Goal: Task Accomplishment & Management: Complete application form

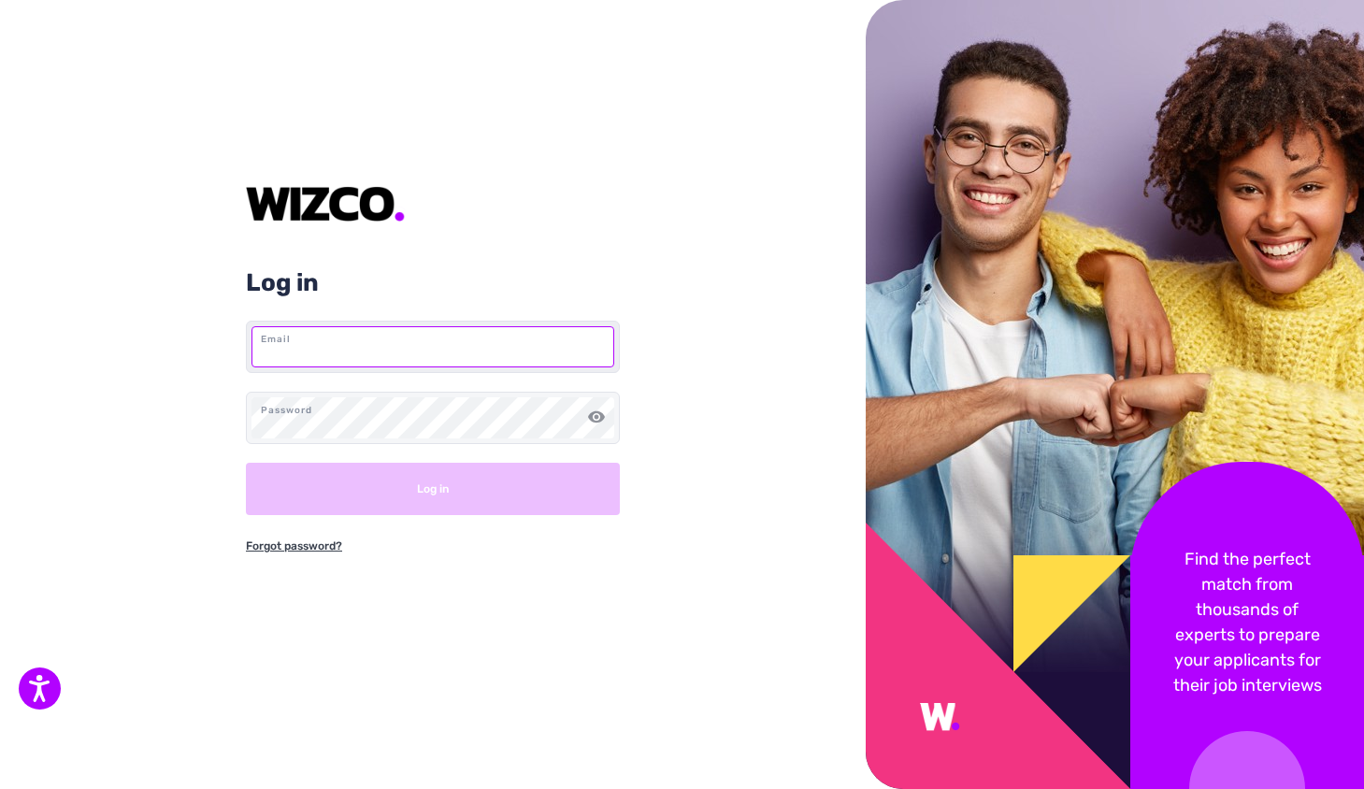
click at [395, 342] on input "text" at bounding box center [432, 346] width 363 height 41
click at [782, 291] on div "Log in Email Password Log in Forgot password?" at bounding box center [433, 394] width 866 height 789
click at [335, 358] on input "text" at bounding box center [432, 346] width 363 height 41
paste input "[PERSON_NAME][EMAIL_ADDRESS][DOMAIN_NAME]"
type input "[PERSON_NAME][EMAIL_ADDRESS][DOMAIN_NAME]"
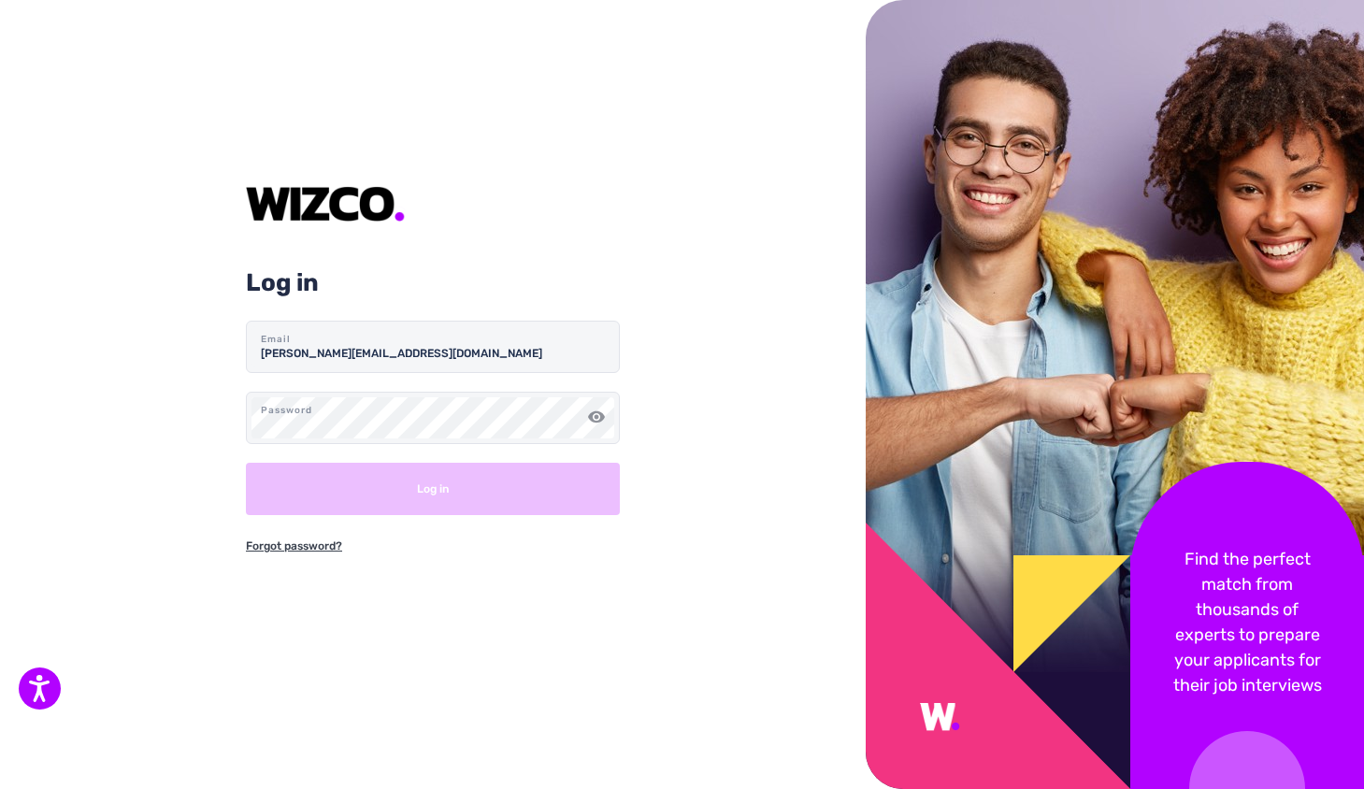
click at [646, 257] on div "Log in [PERSON_NAME][EMAIL_ADDRESS][DOMAIN_NAME] Email Password Log in Forgot p…" at bounding box center [433, 394] width 866 height 789
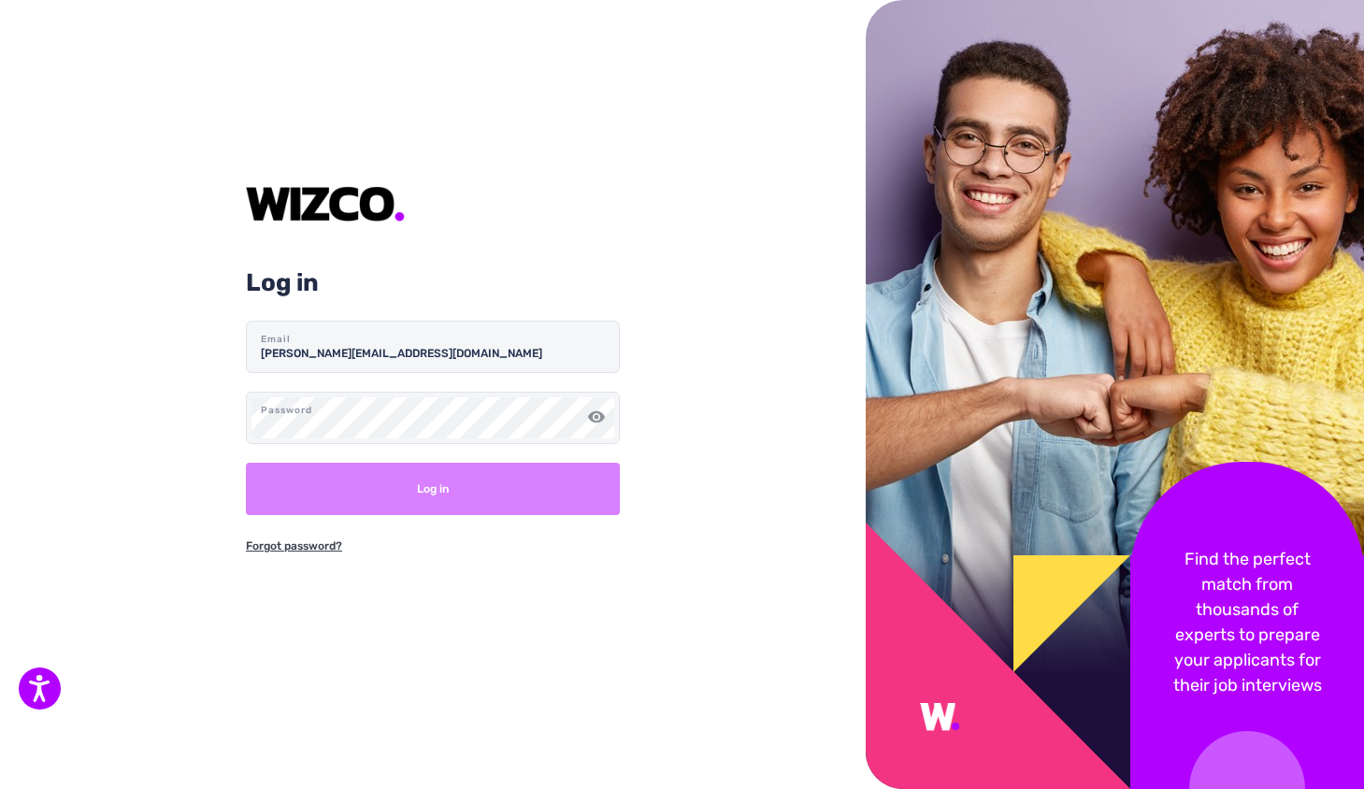
click at [382, 488] on button "Log in" at bounding box center [433, 489] width 374 height 52
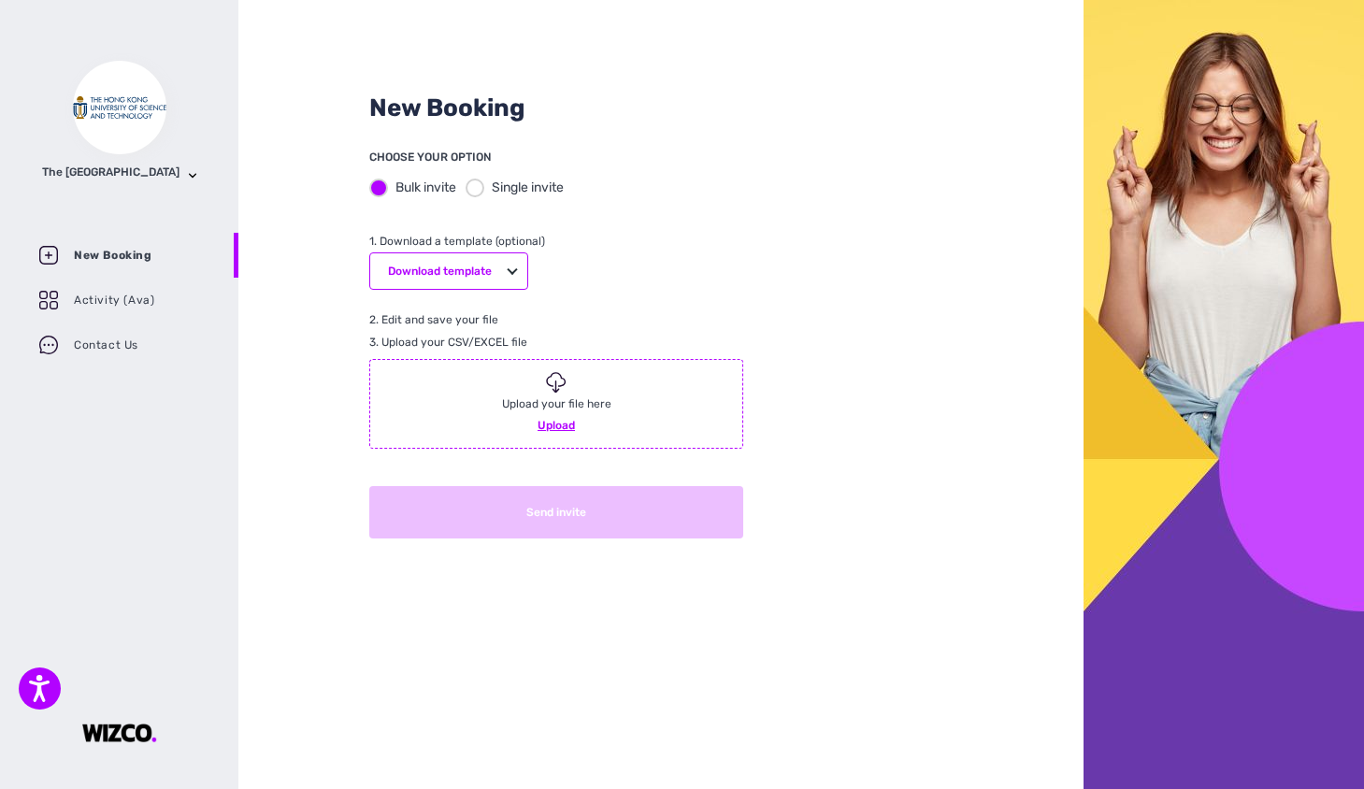
click at [482, 180] on div at bounding box center [475, 188] width 19 height 19
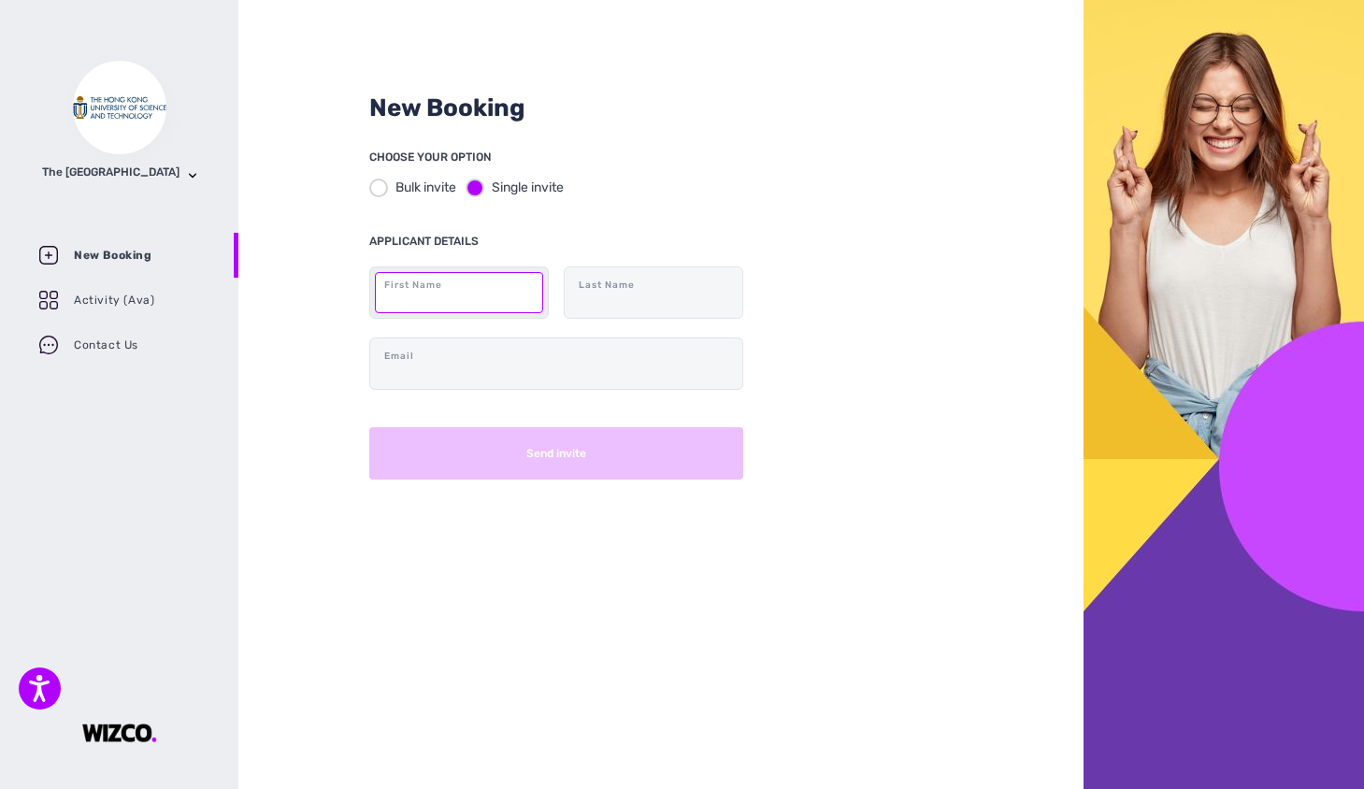
click at [450, 300] on input "text" at bounding box center [459, 292] width 168 height 41
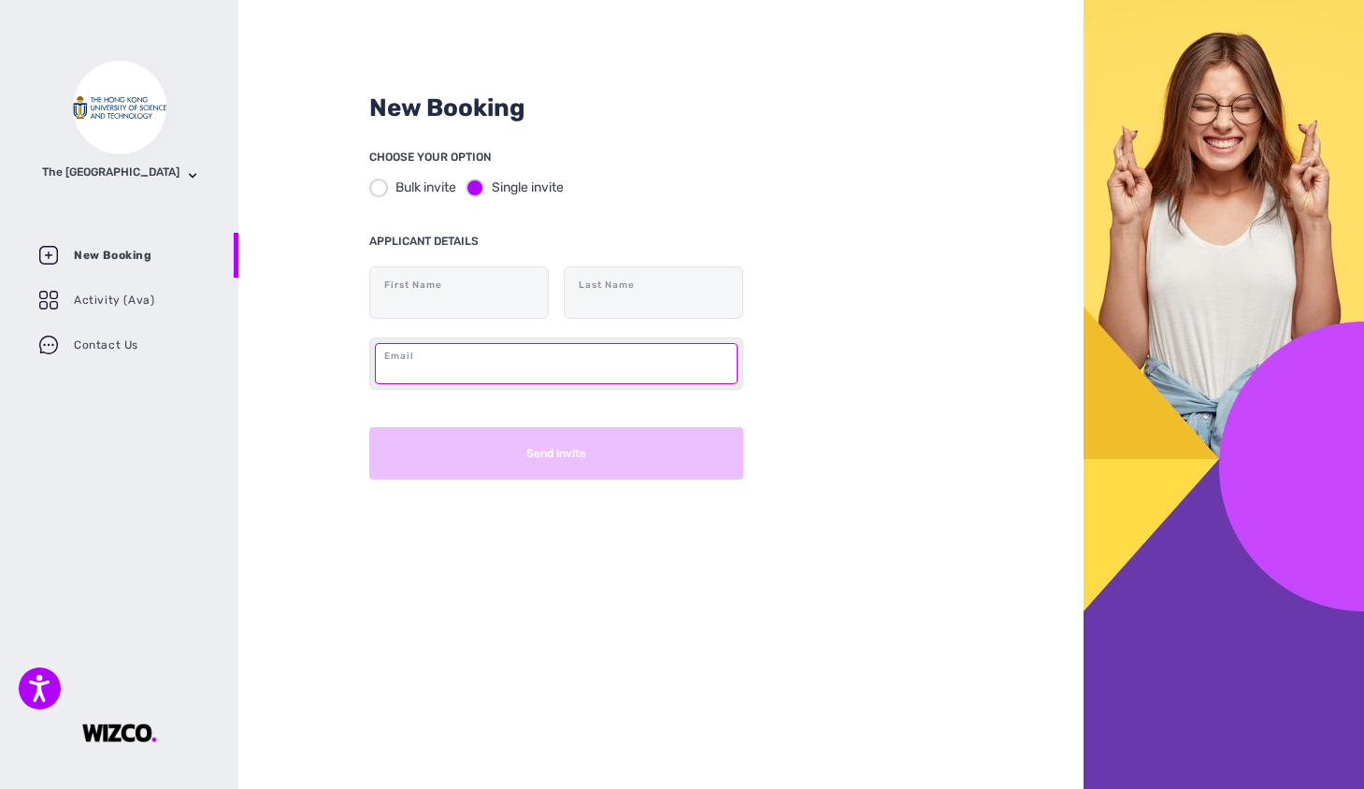
click at [563, 371] on input "text" at bounding box center [556, 363] width 363 height 41
click at [876, 300] on div "New Booking CHOOSE YOUR OPTION Bulk invite Single invite APPLICANT DETAILS Firs…" at bounding box center [660, 394] width 845 height 789
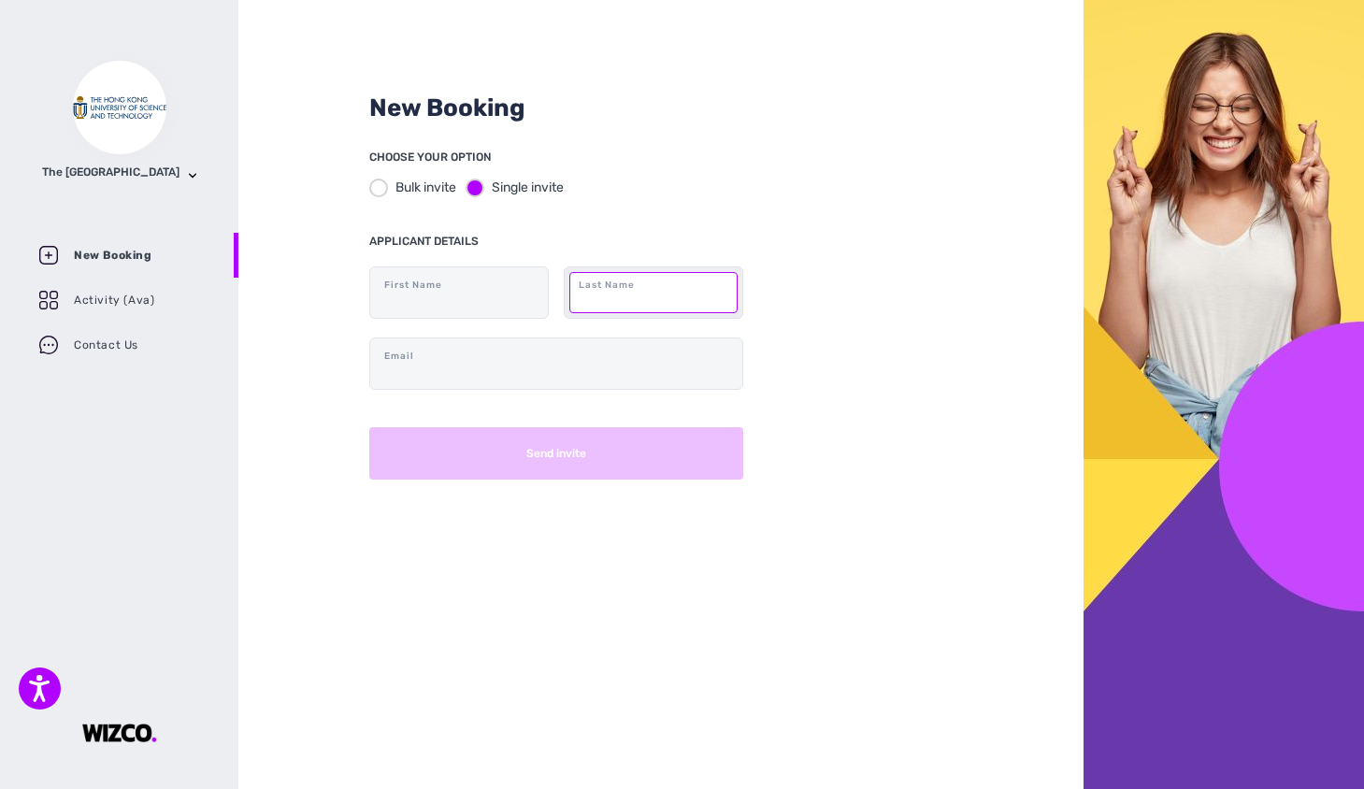
click at [636, 304] on input "text" at bounding box center [653, 292] width 168 height 41
click at [950, 280] on div "New Booking CHOOSE YOUR OPTION Bulk invite Single invite APPLICANT DETAILS Firs…" at bounding box center [660, 394] width 845 height 789
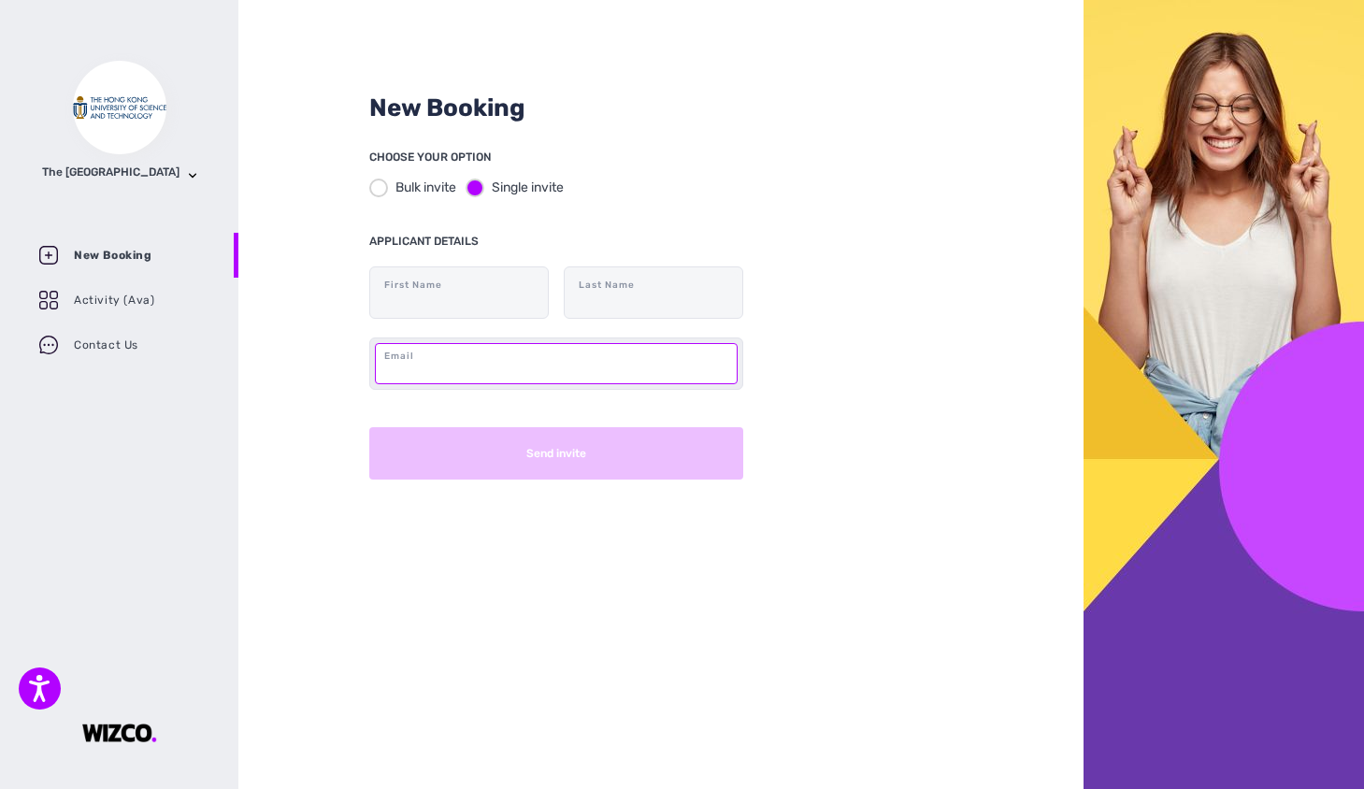
click at [573, 371] on input "text" at bounding box center [556, 363] width 363 height 41
type input "[PERSON_NAME][EMAIL_ADDRESS][DOMAIN_NAME]"
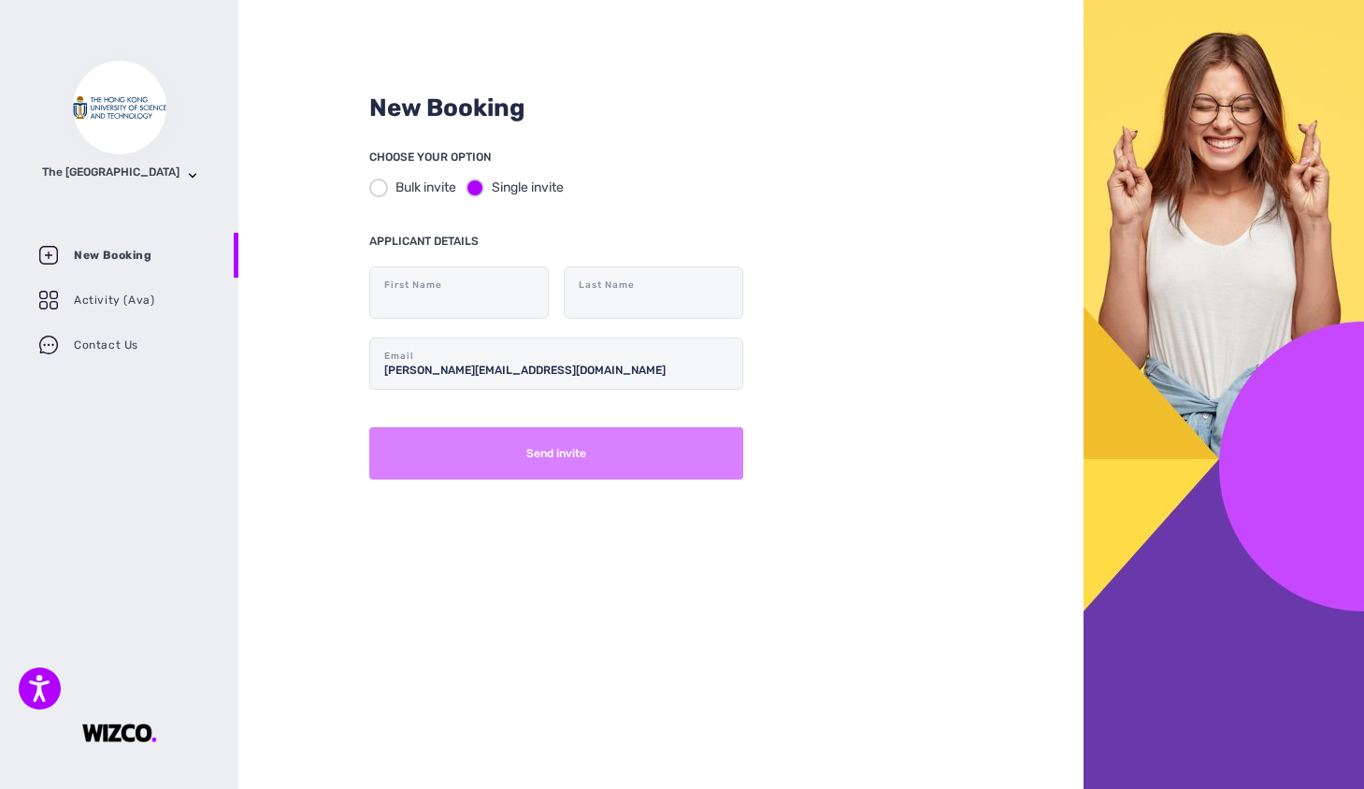
click at [500, 456] on button "Send invite" at bounding box center [556, 453] width 374 height 52
